Goal: Information Seeking & Learning: Learn about a topic

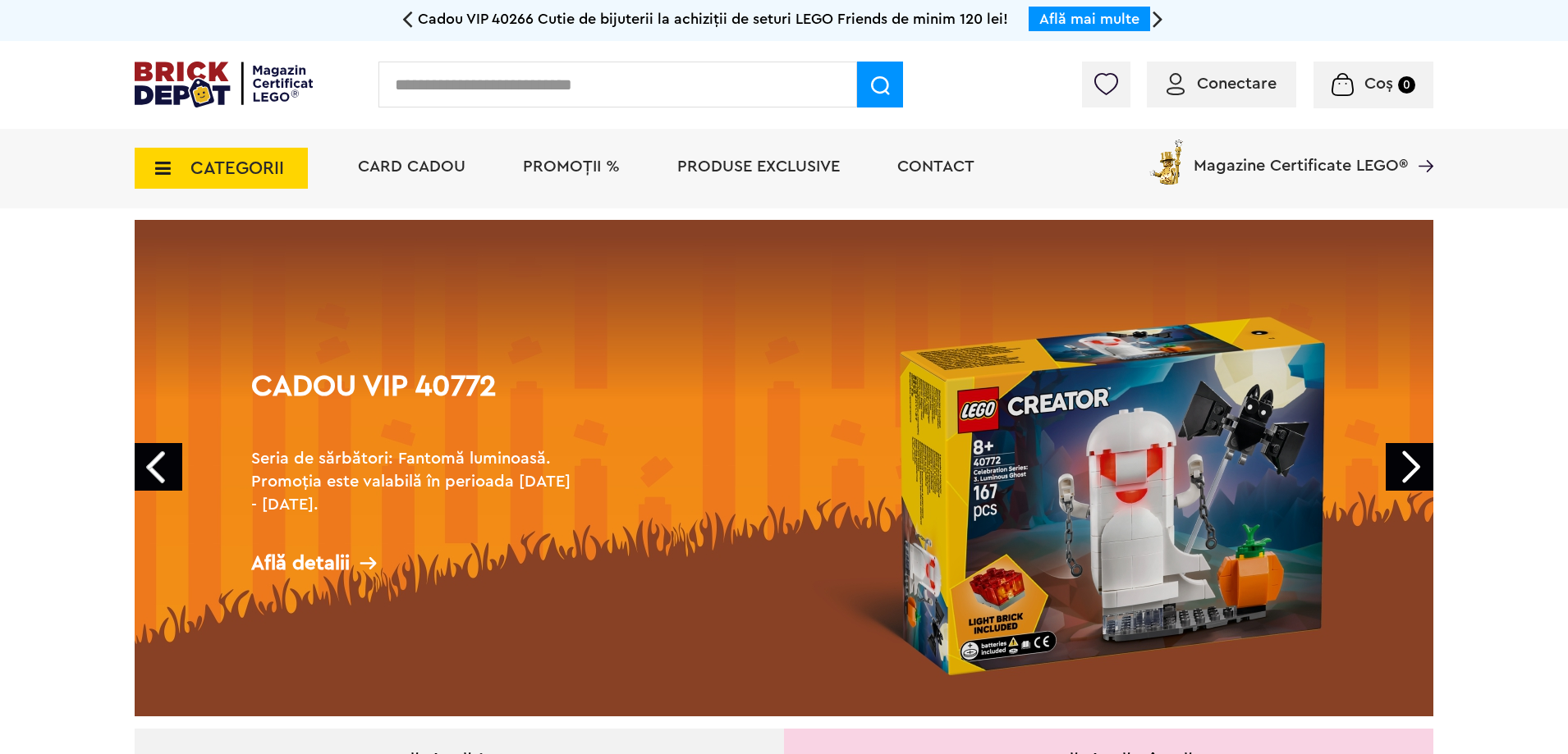
click at [222, 166] on span "CATEGORII" at bounding box center [237, 168] width 93 height 18
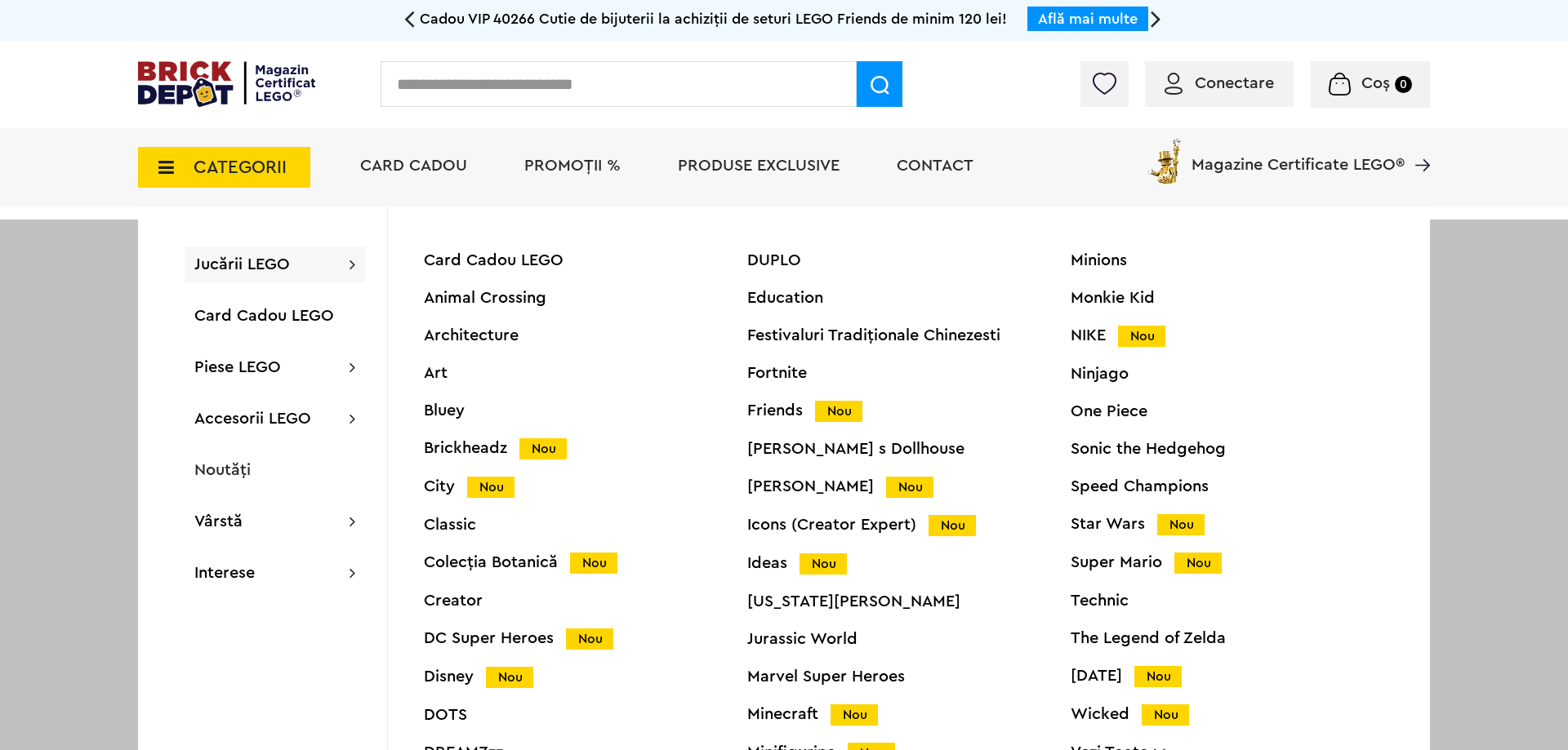
click at [785, 484] on div "Harry Potter Nou" at bounding box center [909, 487] width 323 height 17
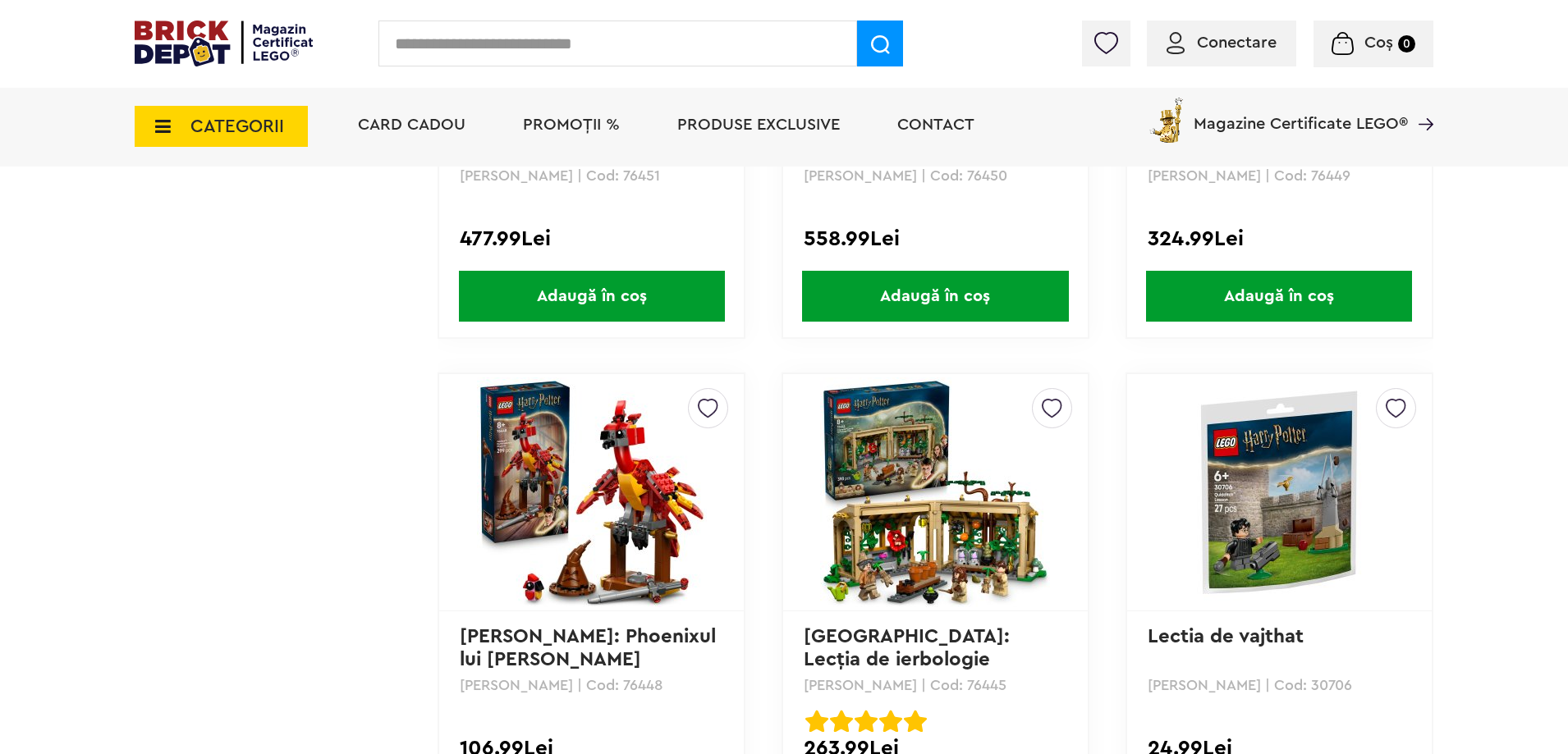
scroll to position [1313, 0]
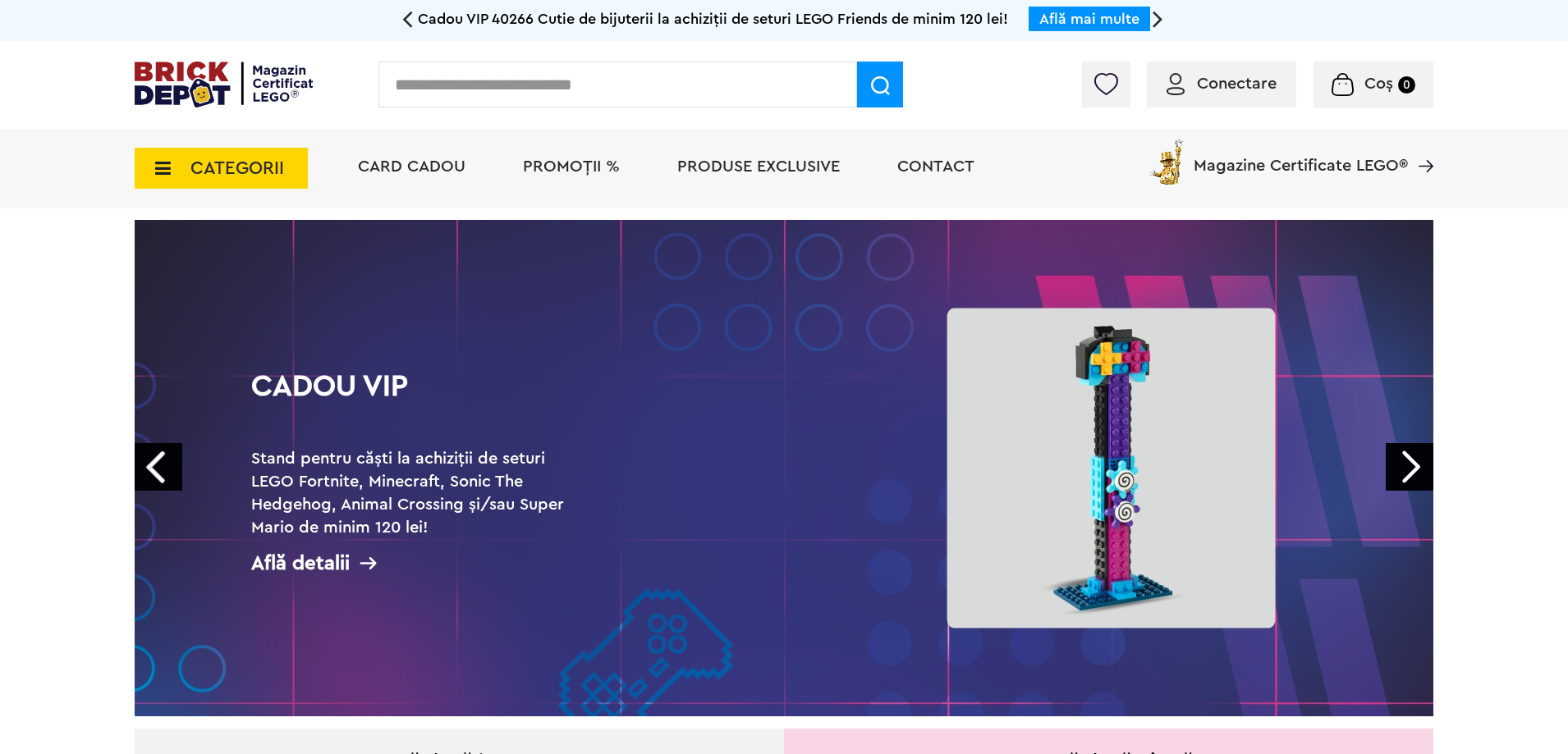
click at [225, 162] on span "CATEGORII" at bounding box center [237, 168] width 93 height 18
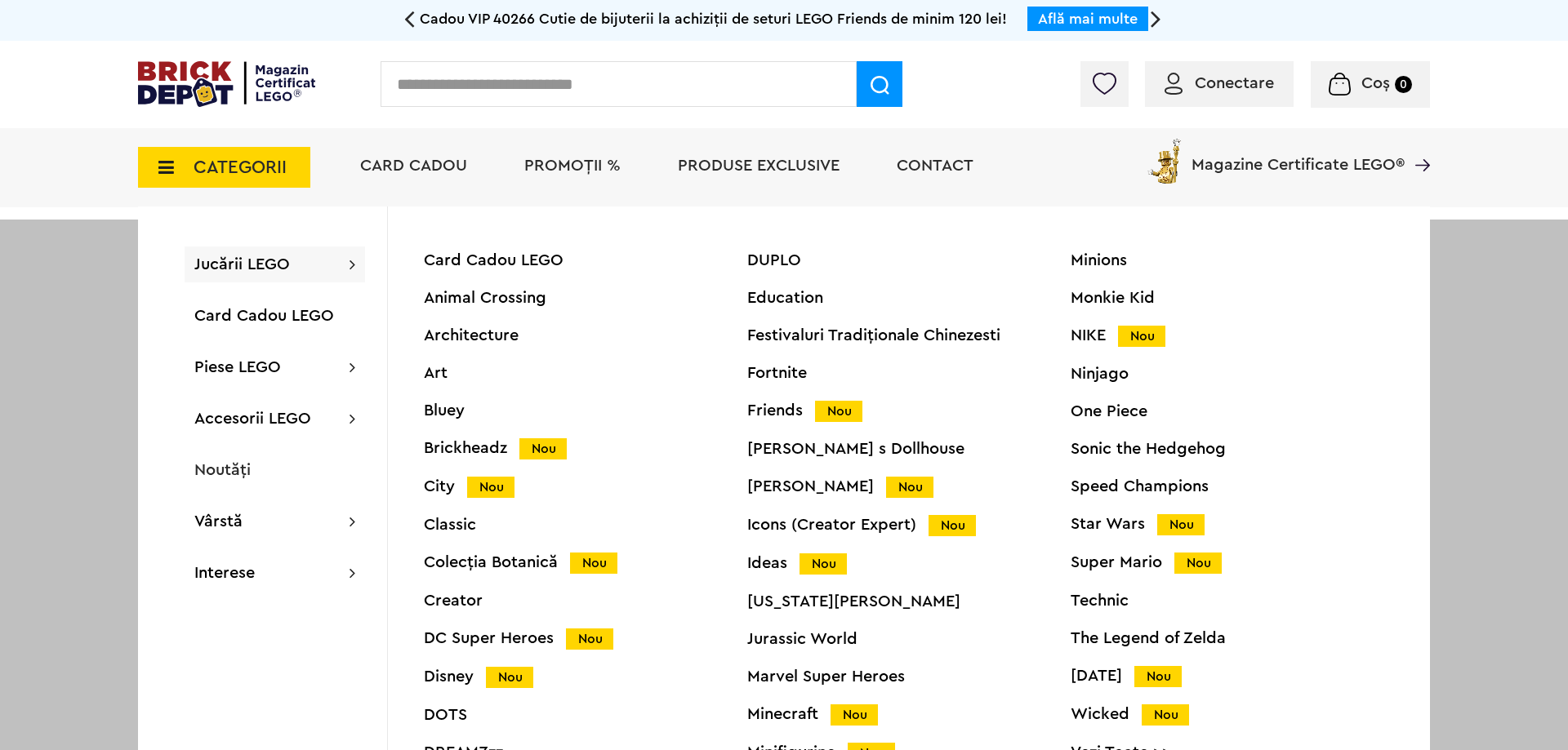
click at [223, 161] on span "CATEGORII" at bounding box center [240, 167] width 93 height 18
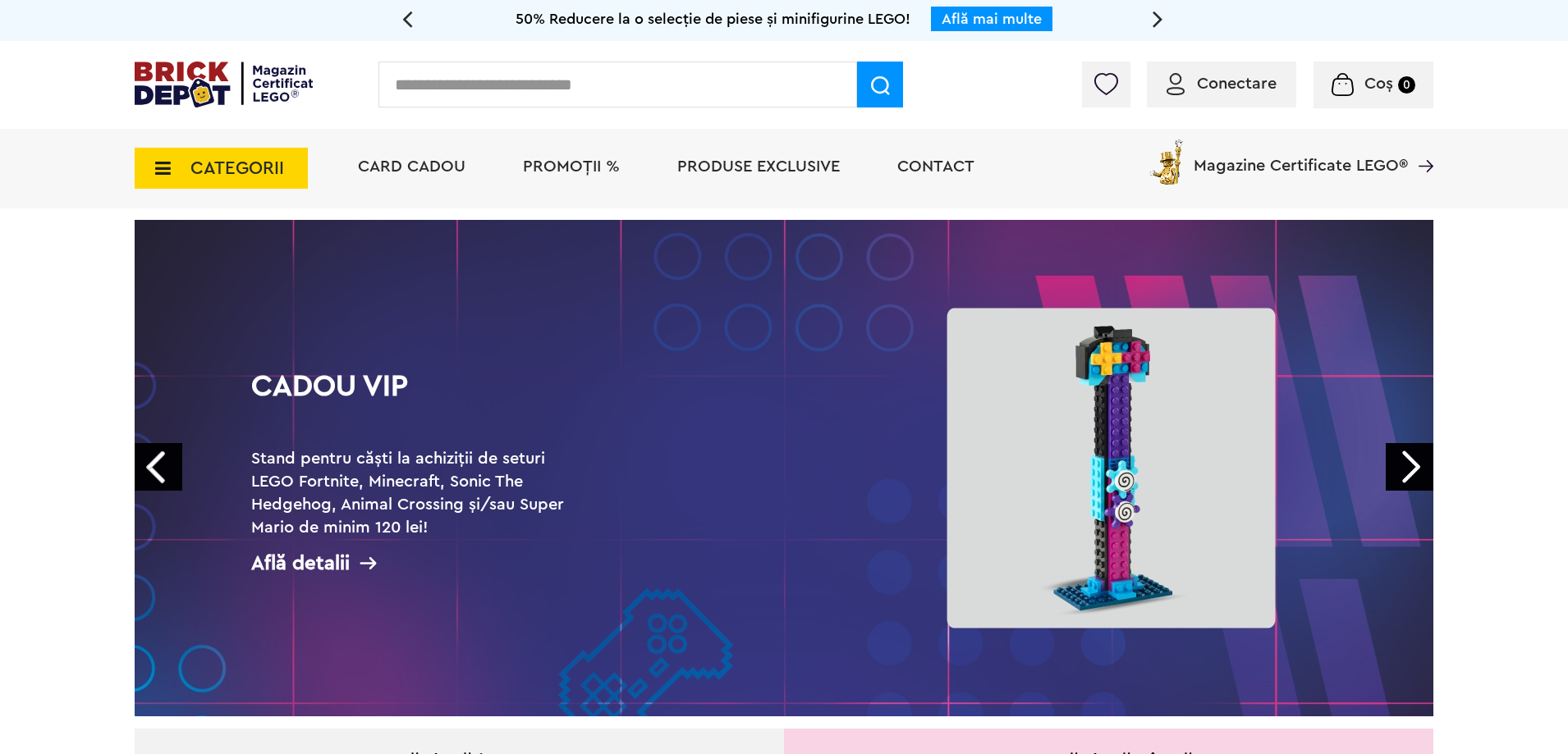
click at [225, 162] on span "CATEGORII" at bounding box center [237, 168] width 93 height 18
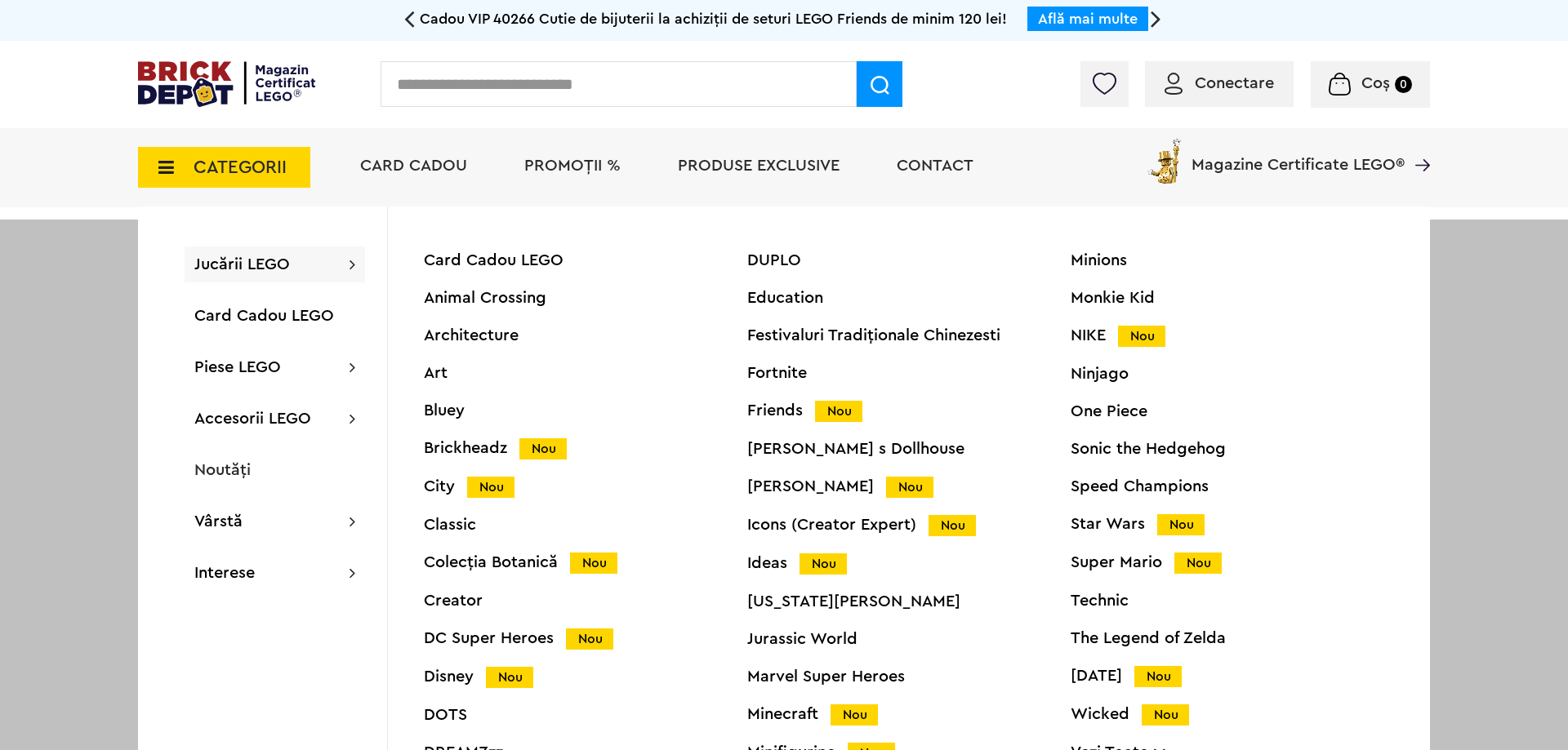
click at [798, 479] on div "Harry Potter Nou" at bounding box center [909, 487] width 323 height 17
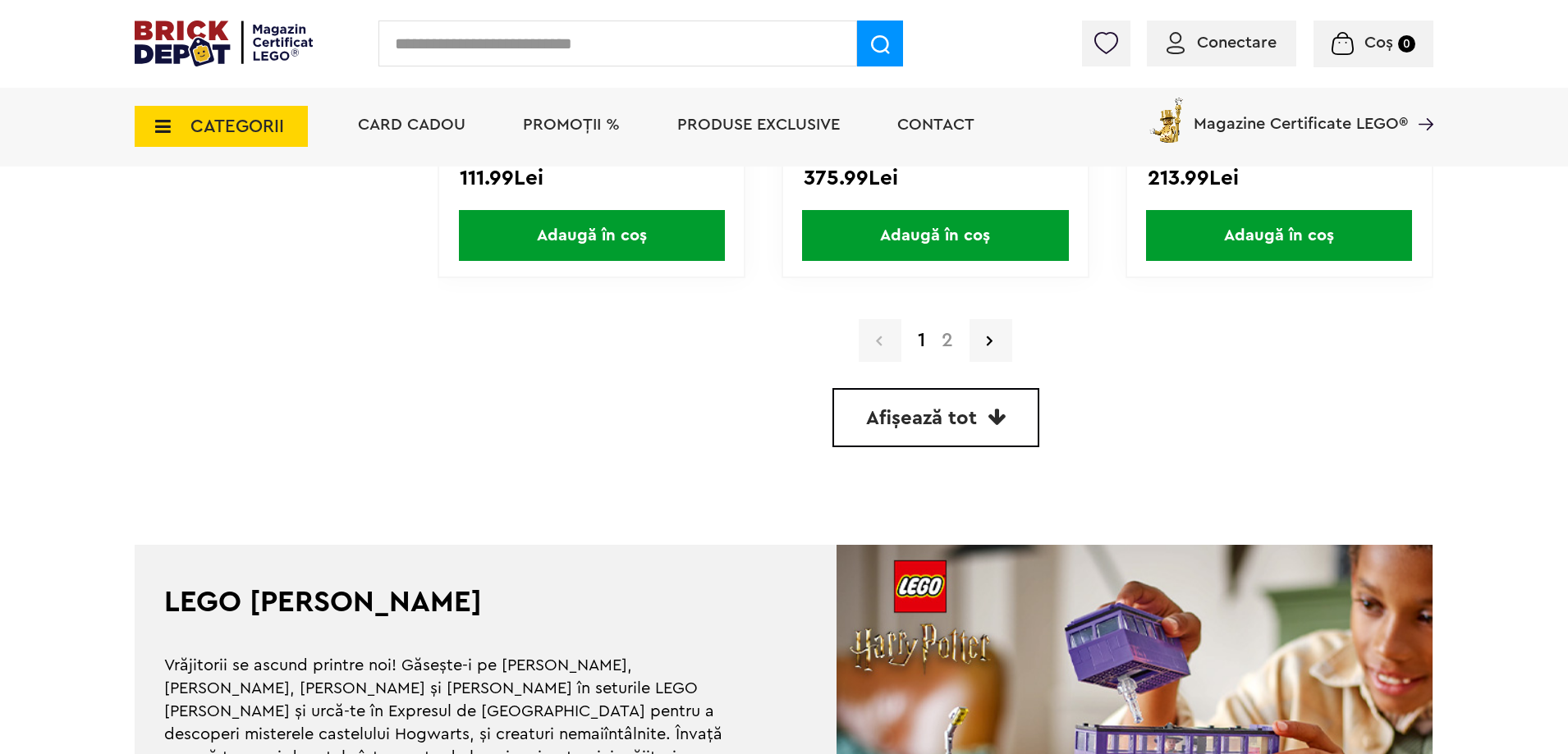
scroll to position [4595, 0]
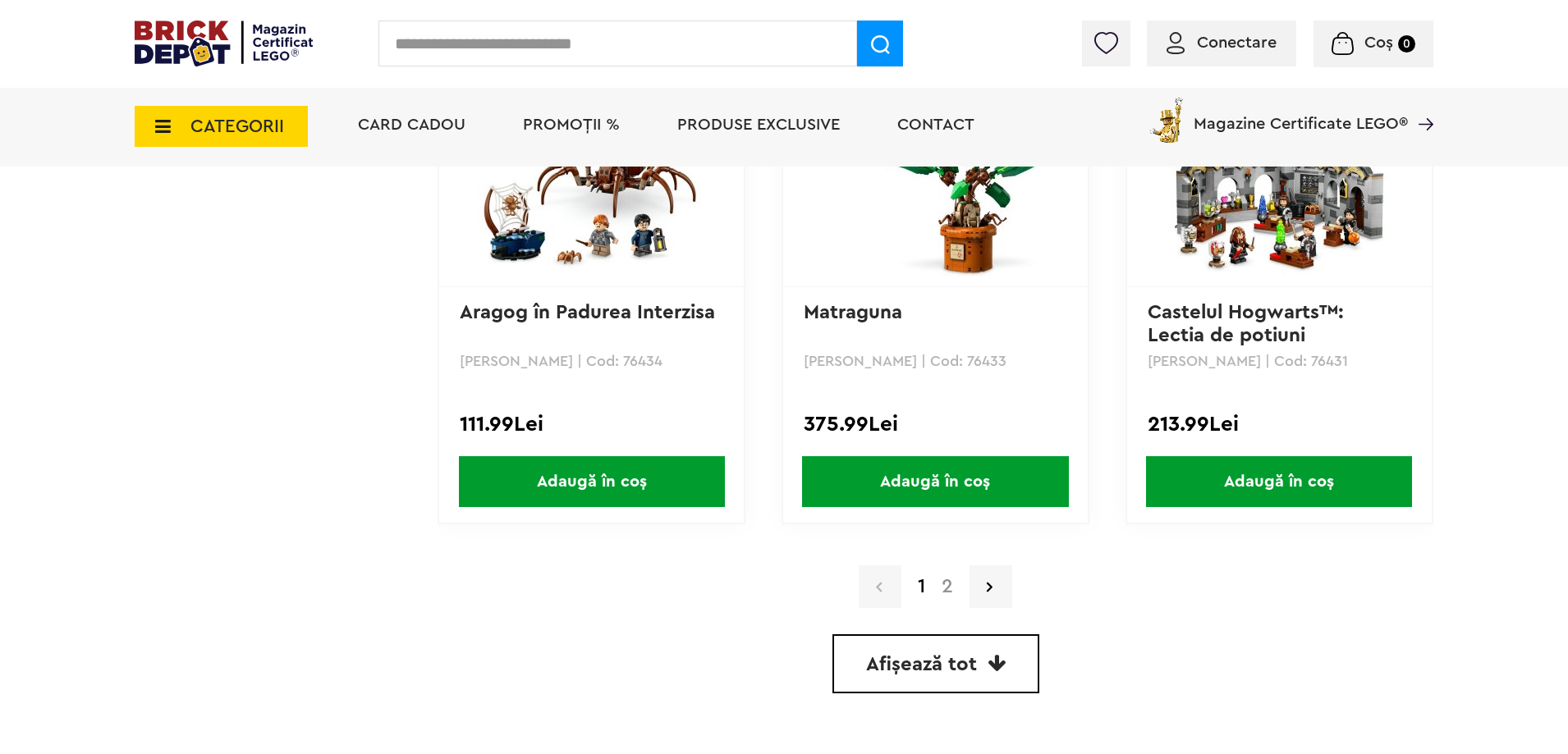
click at [941, 589] on link "2" at bounding box center [947, 587] width 28 height 20
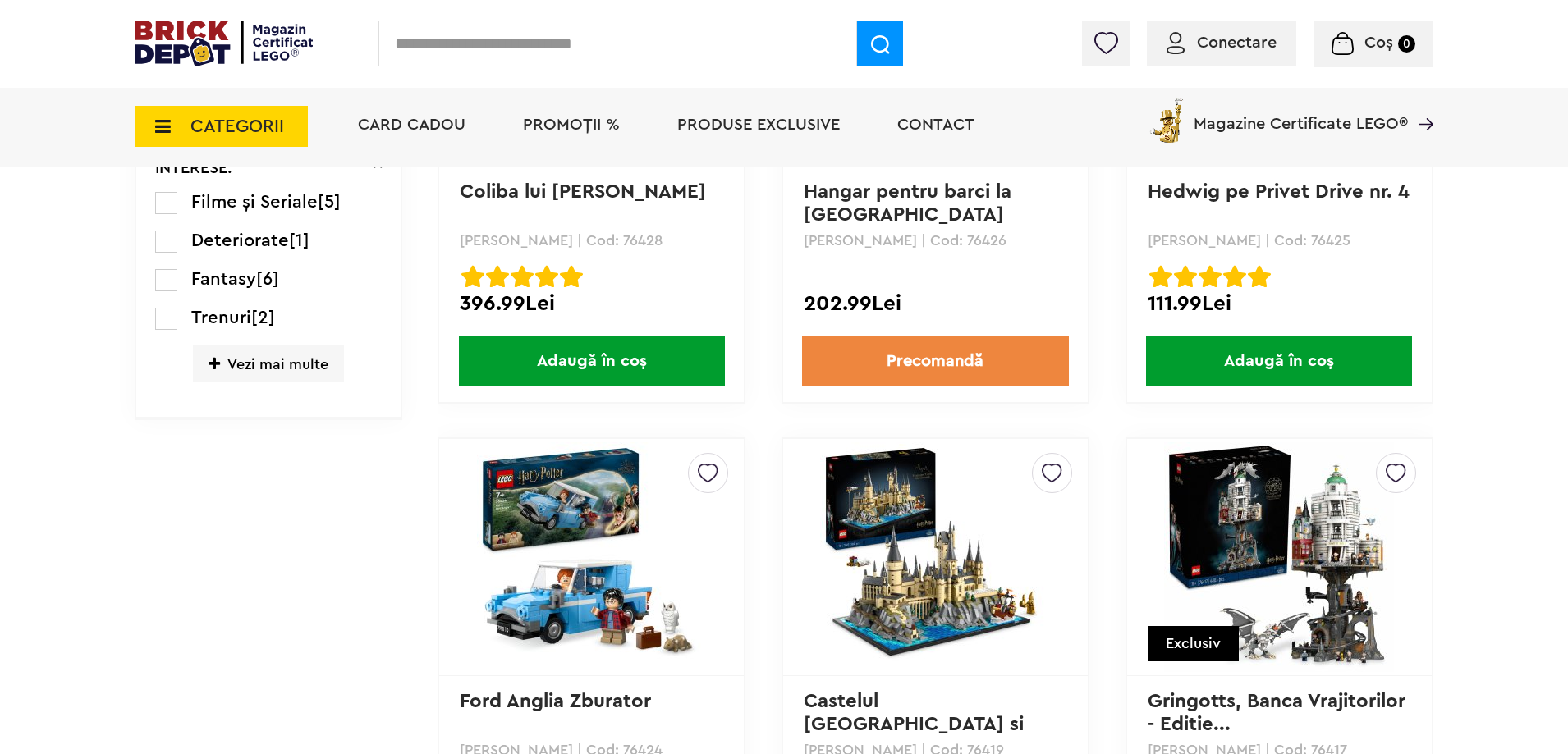
scroll to position [1313, 0]
